Goal: Information Seeking & Learning: Learn about a topic

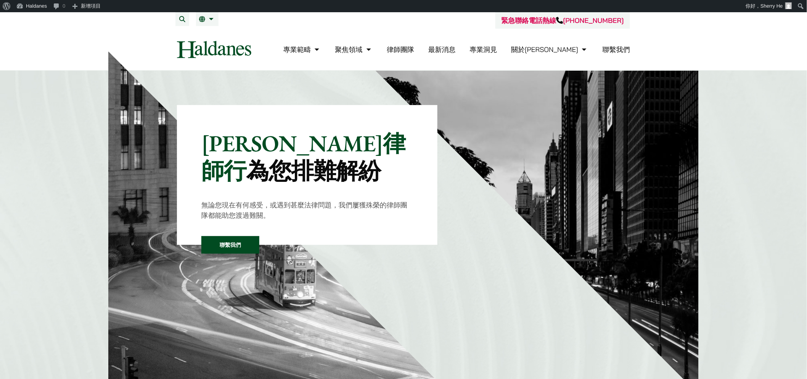
click at [215, 39] on nav "專業範疇 反壟斷和競爭法 民事訴訟及爭議解決 公司及商業業務 刑事辯護 欺詐、資產追踪和追討 知識產權 婚姻及家事法 傳媒、娛樂及體育事務 私人客戶 物業及物…" at bounding box center [403, 50] width 453 height 42
click at [207, 15] on li "繁 EN" at bounding box center [207, 19] width 23 height 14
click at [210, 31] on span "EN" at bounding box center [206, 35] width 8 height 8
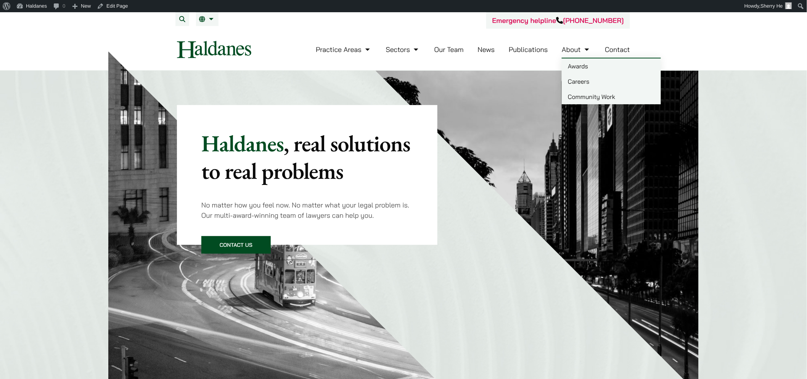
click at [572, 78] on link "Careers" at bounding box center [611, 81] width 99 height 15
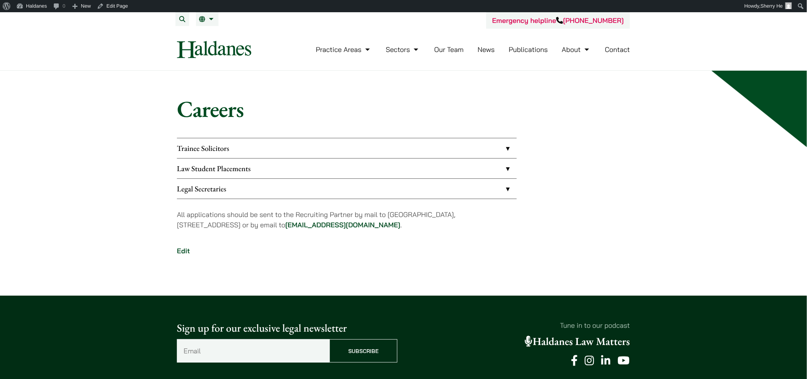
click at [475, 151] on link "Trainee Solicitors" at bounding box center [347, 148] width 340 height 20
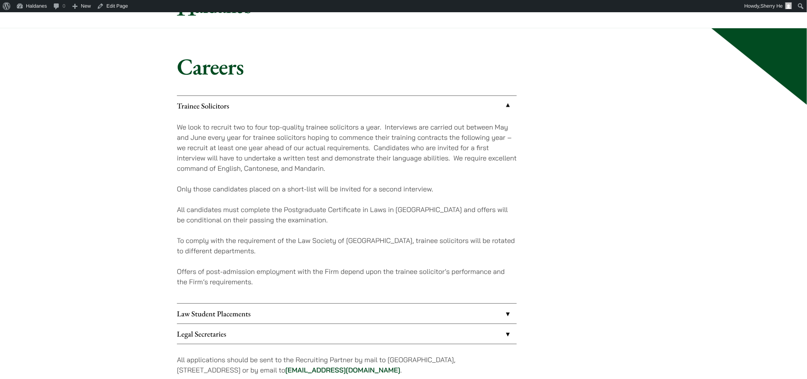
scroll to position [85, 0]
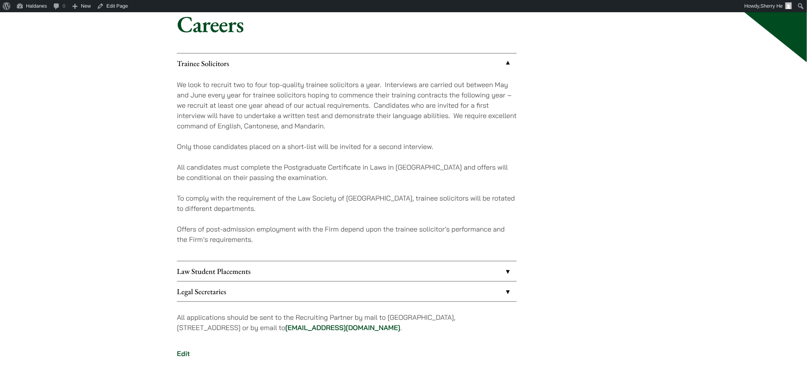
click at [483, 272] on link "Law Student Placements" at bounding box center [347, 271] width 340 height 20
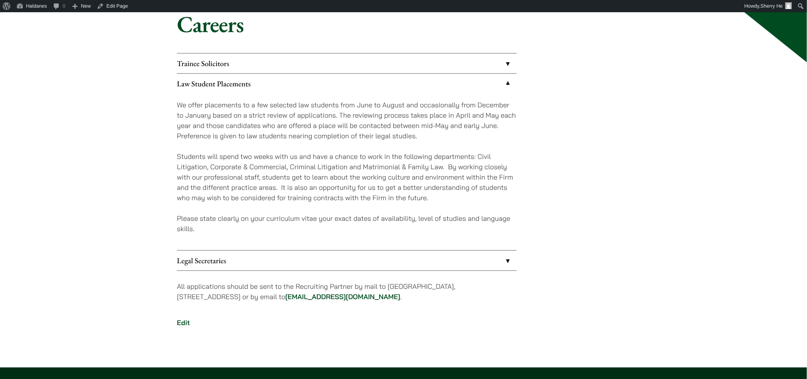
click at [464, 253] on link "Legal Secretaries" at bounding box center [347, 260] width 340 height 20
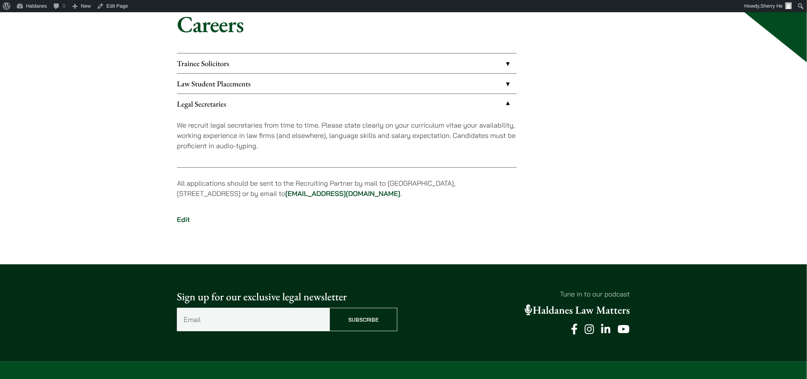
click at [406, 89] on link "Law Student Placements" at bounding box center [347, 84] width 340 height 20
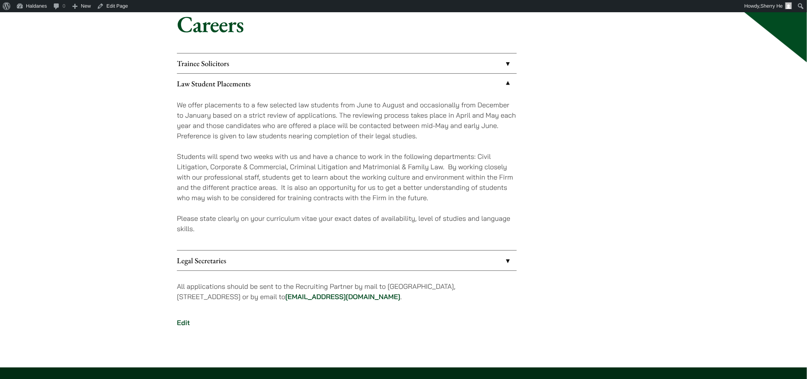
click at [406, 89] on link "Law Student Placements" at bounding box center [347, 84] width 340 height 20
